Goal: Find contact information: Find contact information

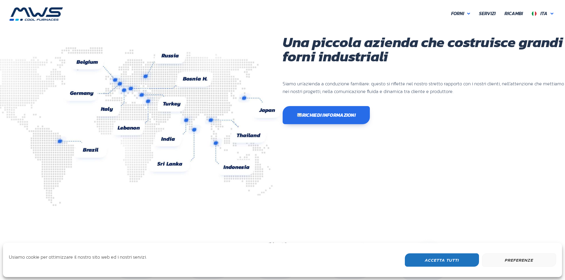
scroll to position [158, 356]
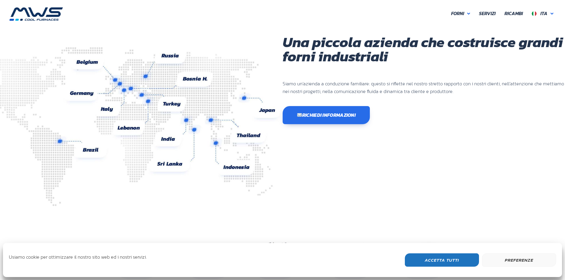
click at [446, 260] on button "Accetta Tutti" at bounding box center [442, 260] width 74 height 13
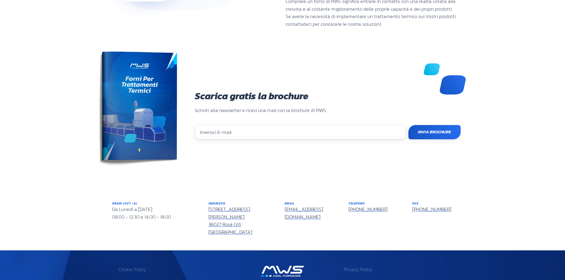
scroll to position [470, 0]
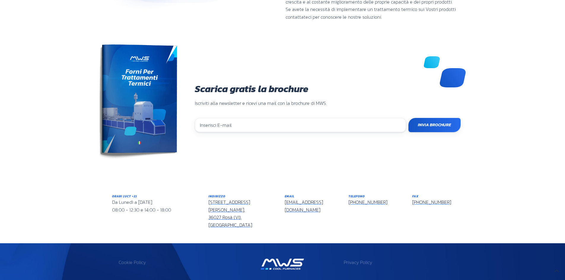
drag, startPoint x: 190, startPoint y: 267, endPoint x: 216, endPoint y: 267, distance: 25.2
drag, startPoint x: 181, startPoint y: 267, endPoint x: 221, endPoint y: 266, distance: 39.8
copy p "P.IVA 02949400242"
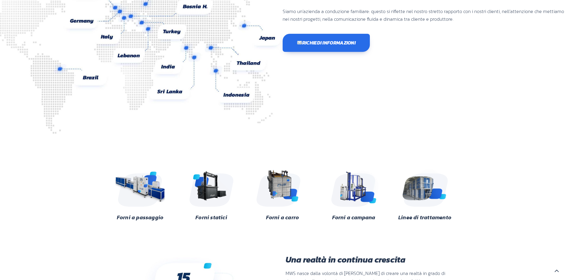
scroll to position [0, 0]
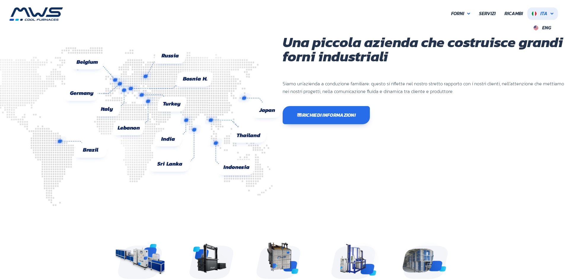
click at [544, 15] on span "Ita" at bounding box center [543, 13] width 7 height 7
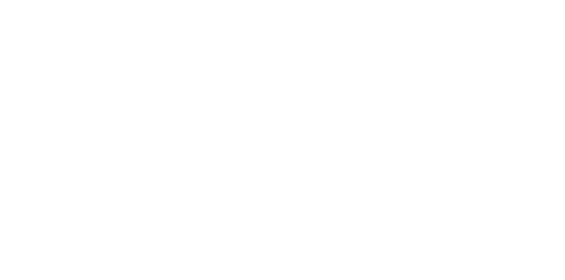
scroll to position [158, 356]
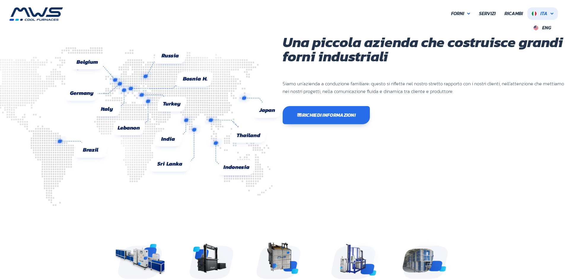
click at [552, 16] on link "Ita" at bounding box center [542, 13] width 31 height 12
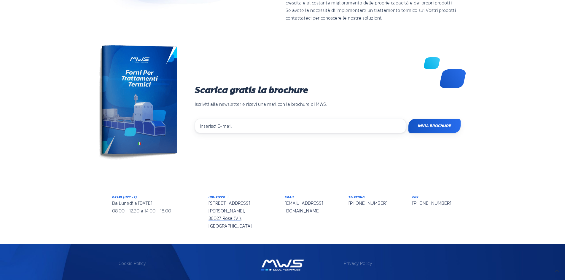
scroll to position [470, 0]
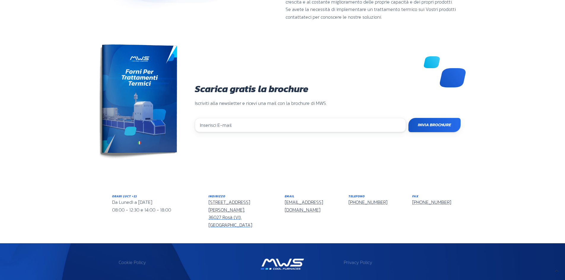
drag, startPoint x: 182, startPoint y: 268, endPoint x: 217, endPoint y: 267, distance: 35.0
drag, startPoint x: 215, startPoint y: 268, endPoint x: 182, endPoint y: 269, distance: 32.7
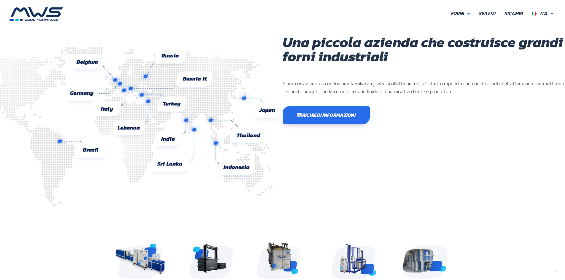
scroll to position [0, 0]
click at [553, 15] on icon at bounding box center [552, 13] width 3 height 5
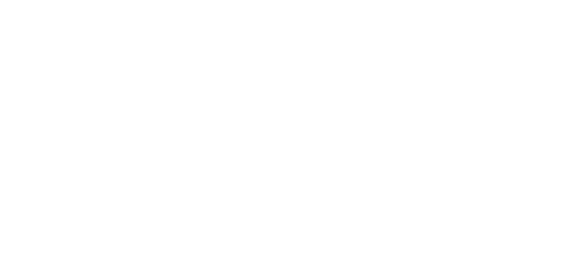
scroll to position [158, 356]
